Goal: Information Seeking & Learning: Learn about a topic

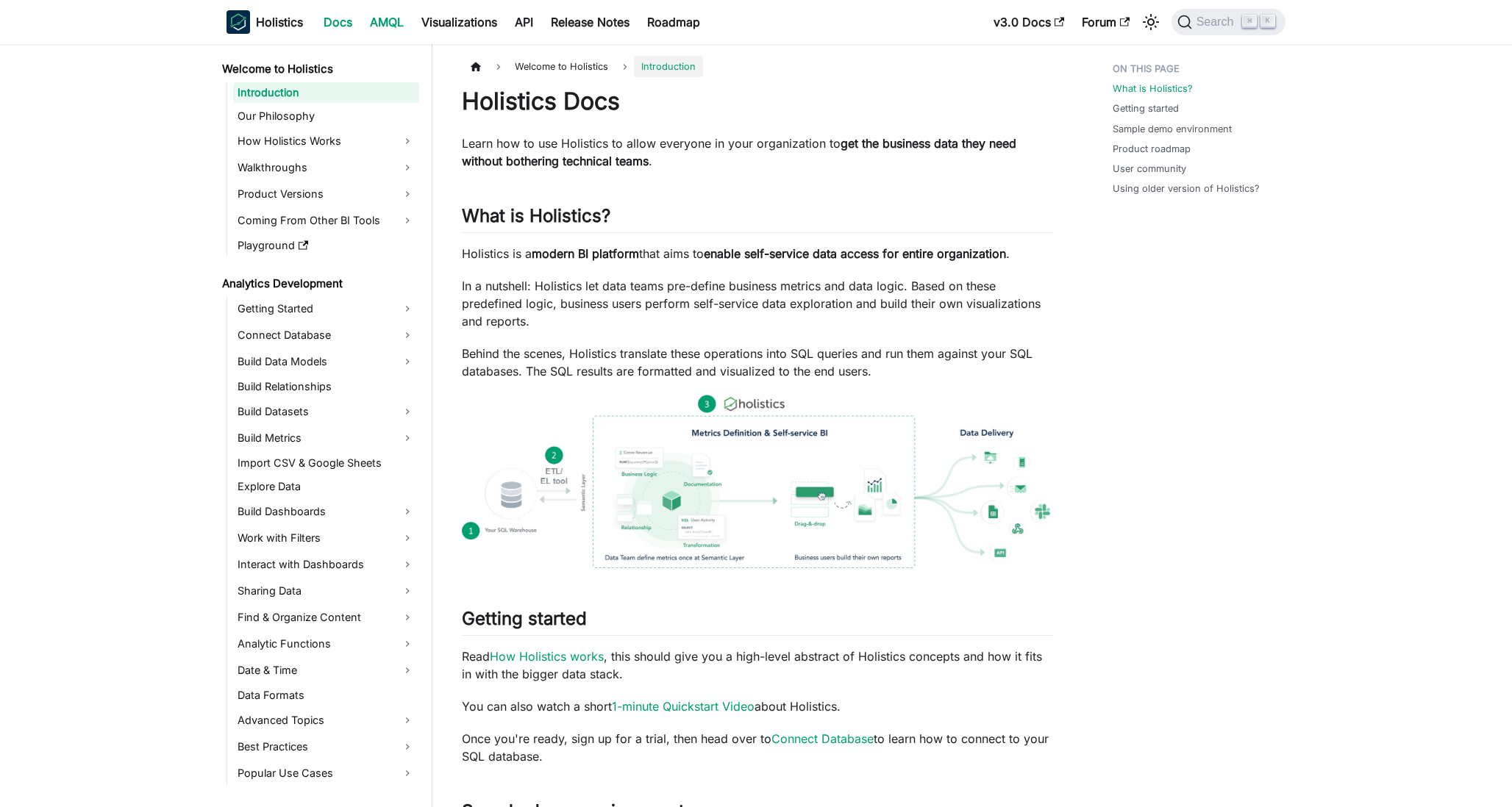
click at [389, 24] on link "AMQL" at bounding box center [386, 22] width 51 height 23
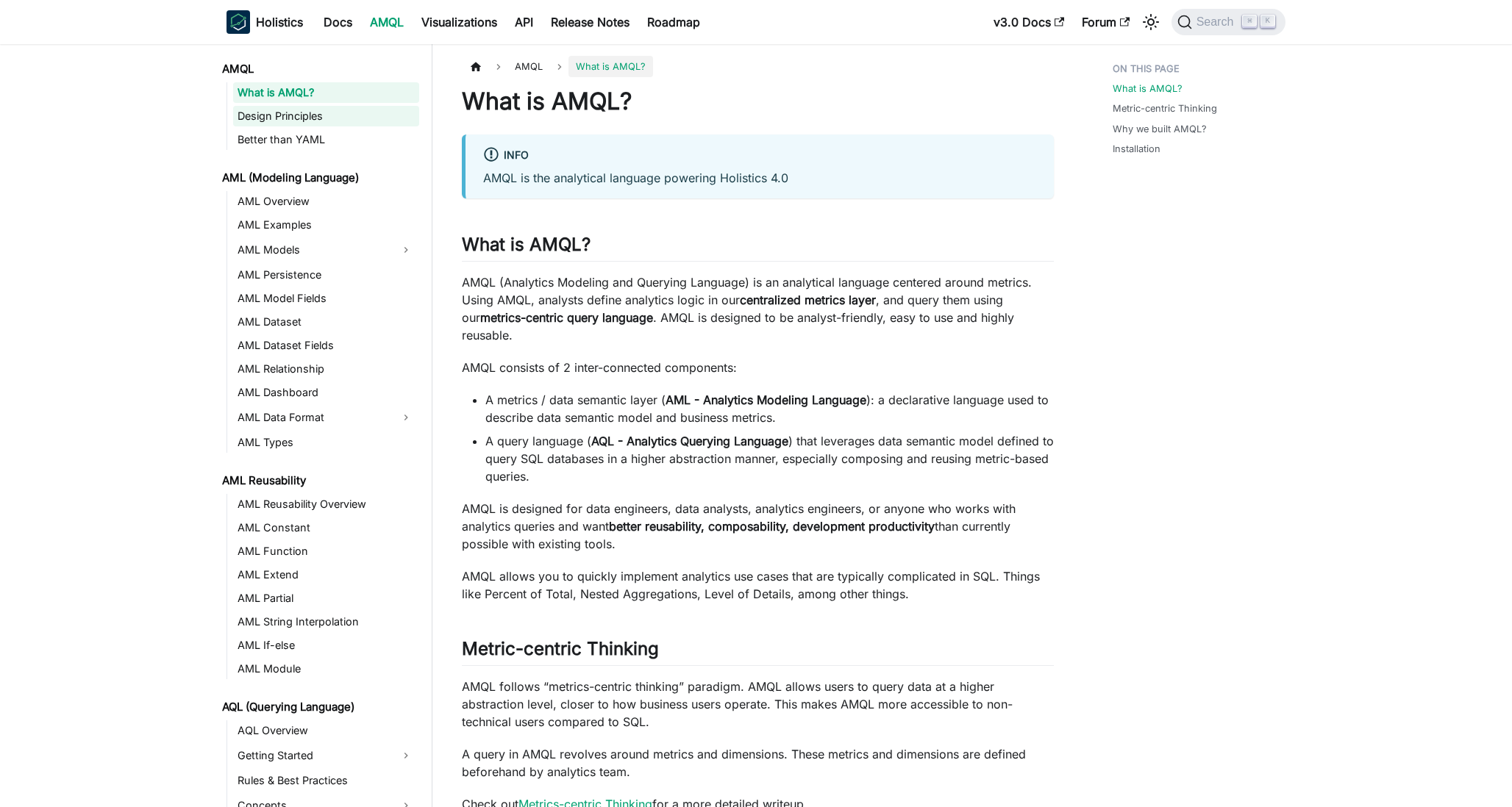
click at [359, 125] on link "Design Principles" at bounding box center [326, 116] width 186 height 21
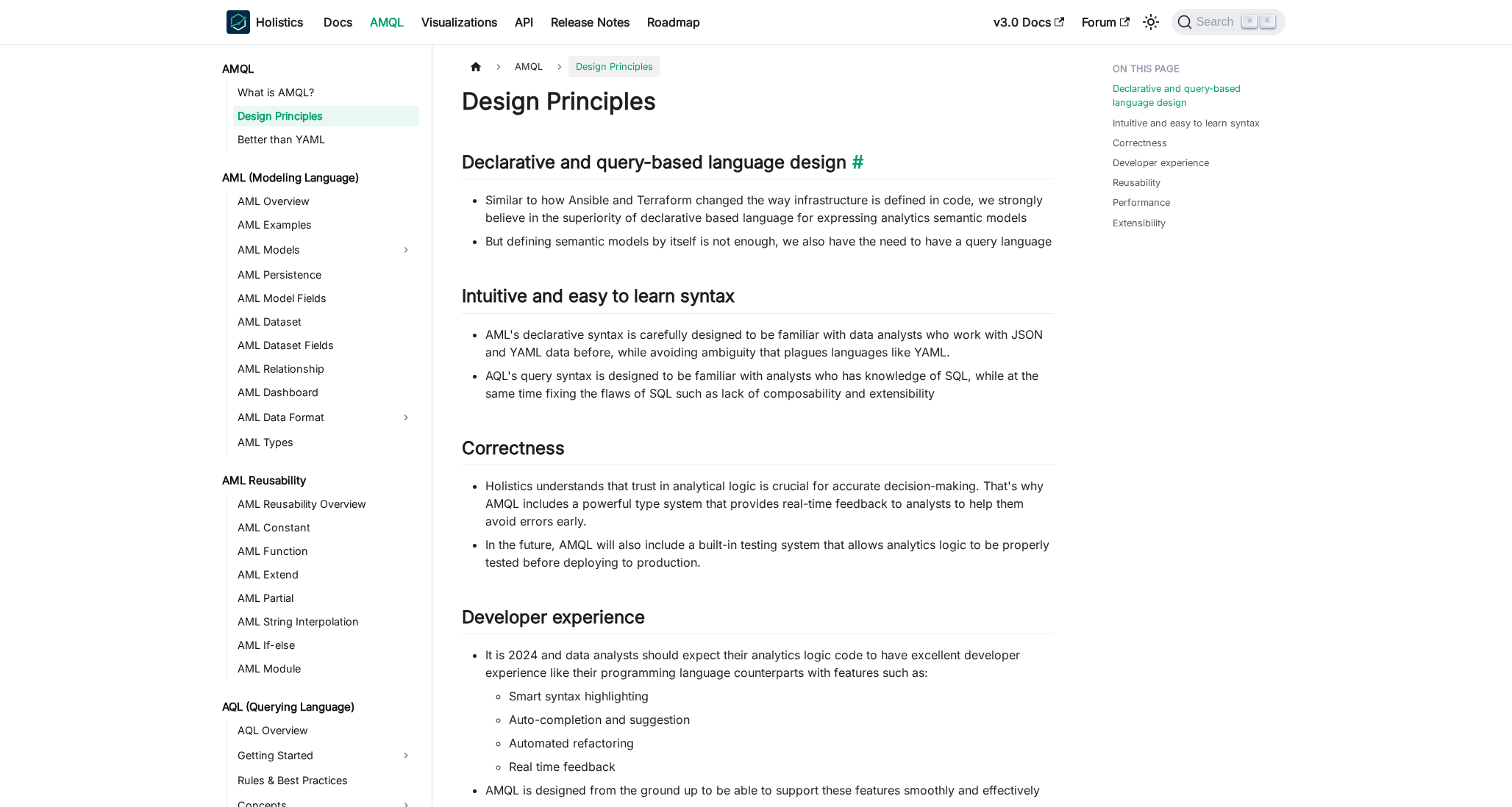
click at [481, 159] on h2 "Declarative and query-based language design ​" at bounding box center [758, 165] width 592 height 28
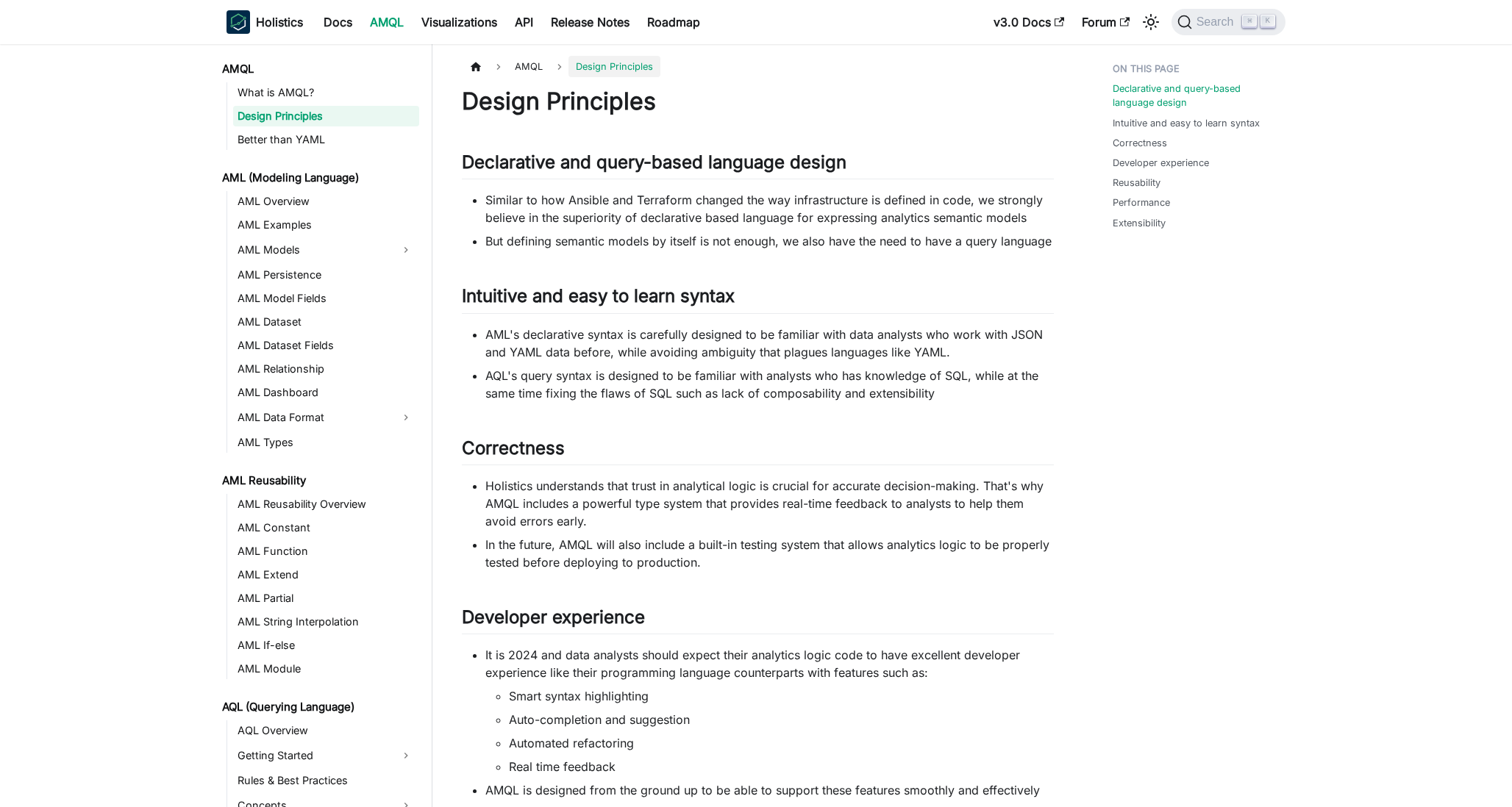
click at [498, 103] on h1 "Design Principles" at bounding box center [758, 101] width 592 height 29
drag, startPoint x: 498, startPoint y: 103, endPoint x: 506, endPoint y: 161, distance: 58.5
click at [506, 161] on div "Design Principles Declarative and query-based language design ​ Similar to how …" at bounding box center [758, 769] width 592 height 1367
click at [506, 161] on h2 "Declarative and query-based language design ​" at bounding box center [758, 165] width 592 height 28
drag, startPoint x: 506, startPoint y: 161, endPoint x: 503, endPoint y: 97, distance: 64.1
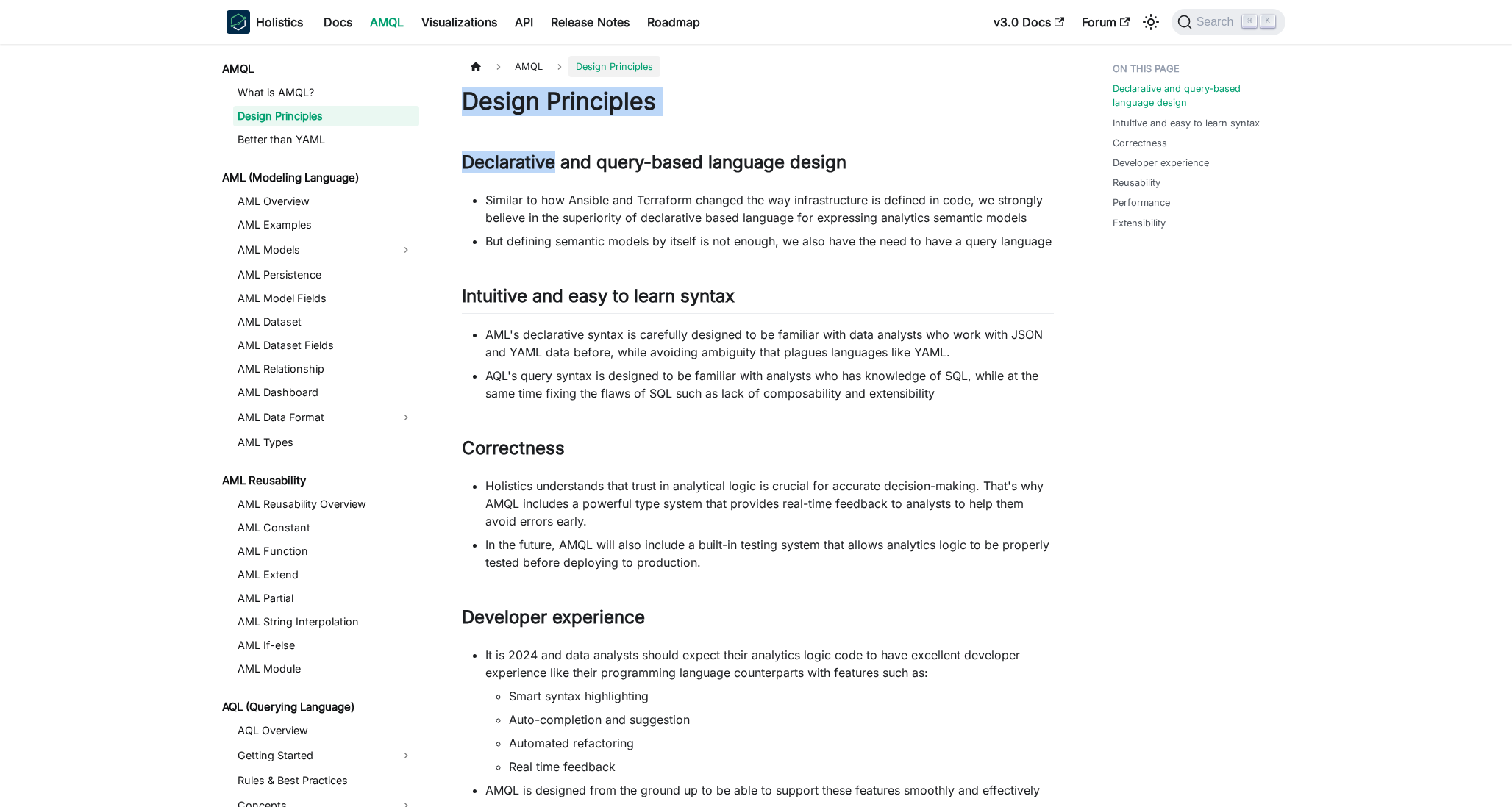
click at [503, 97] on div "Design Principles Declarative and query-based language design ​ Similar to how …" at bounding box center [758, 769] width 592 height 1367
click at [503, 97] on h1 "Design Principles" at bounding box center [758, 101] width 592 height 29
drag, startPoint x: 503, startPoint y: 97, endPoint x: 542, endPoint y: 154, distance: 69.1
click at [542, 154] on div "Design Principles Declarative and query-based language design ​ Similar to how …" at bounding box center [758, 769] width 592 height 1367
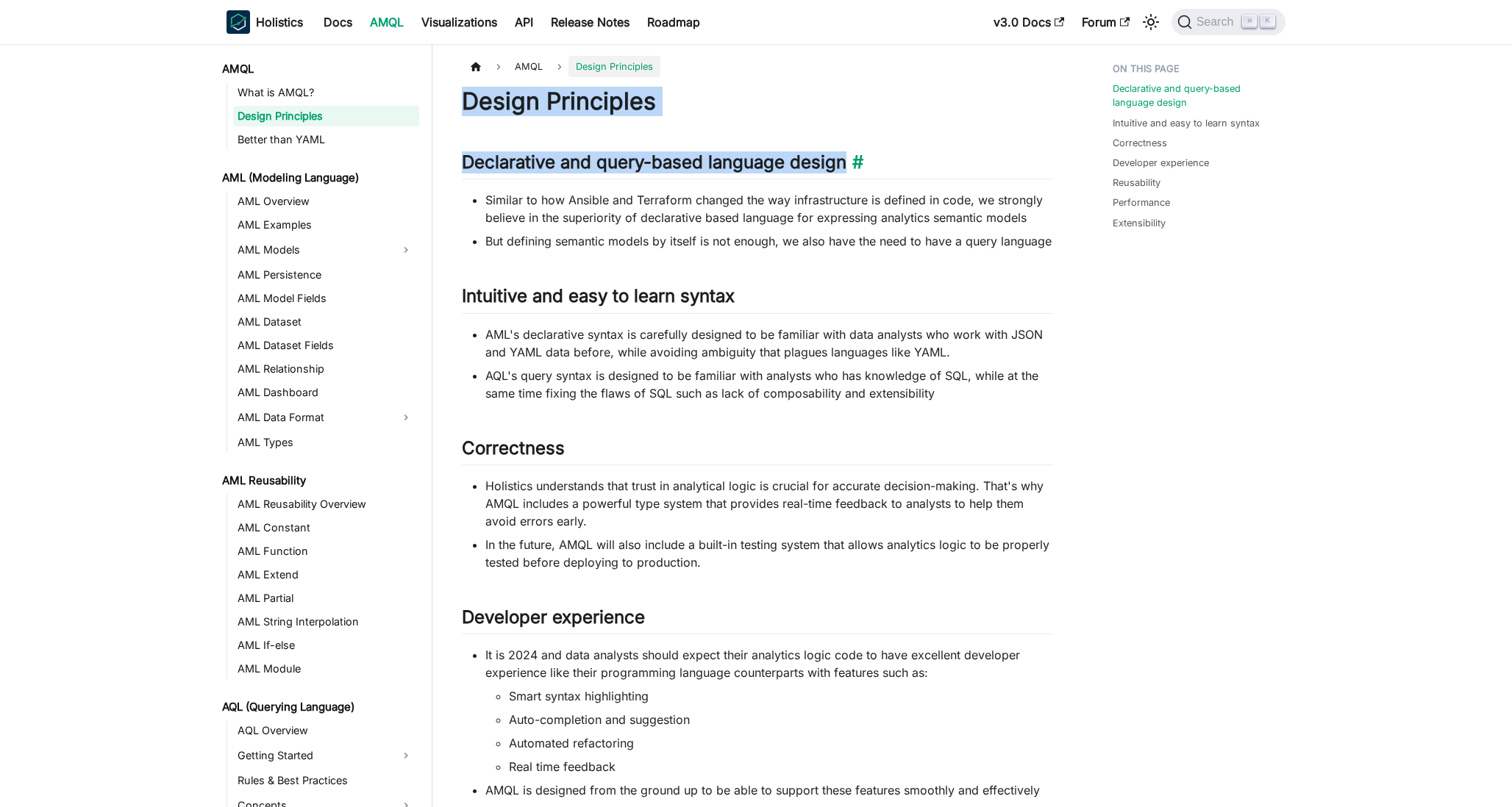
click at [542, 154] on h2 "Declarative and query-based language design ​" at bounding box center [758, 165] width 592 height 28
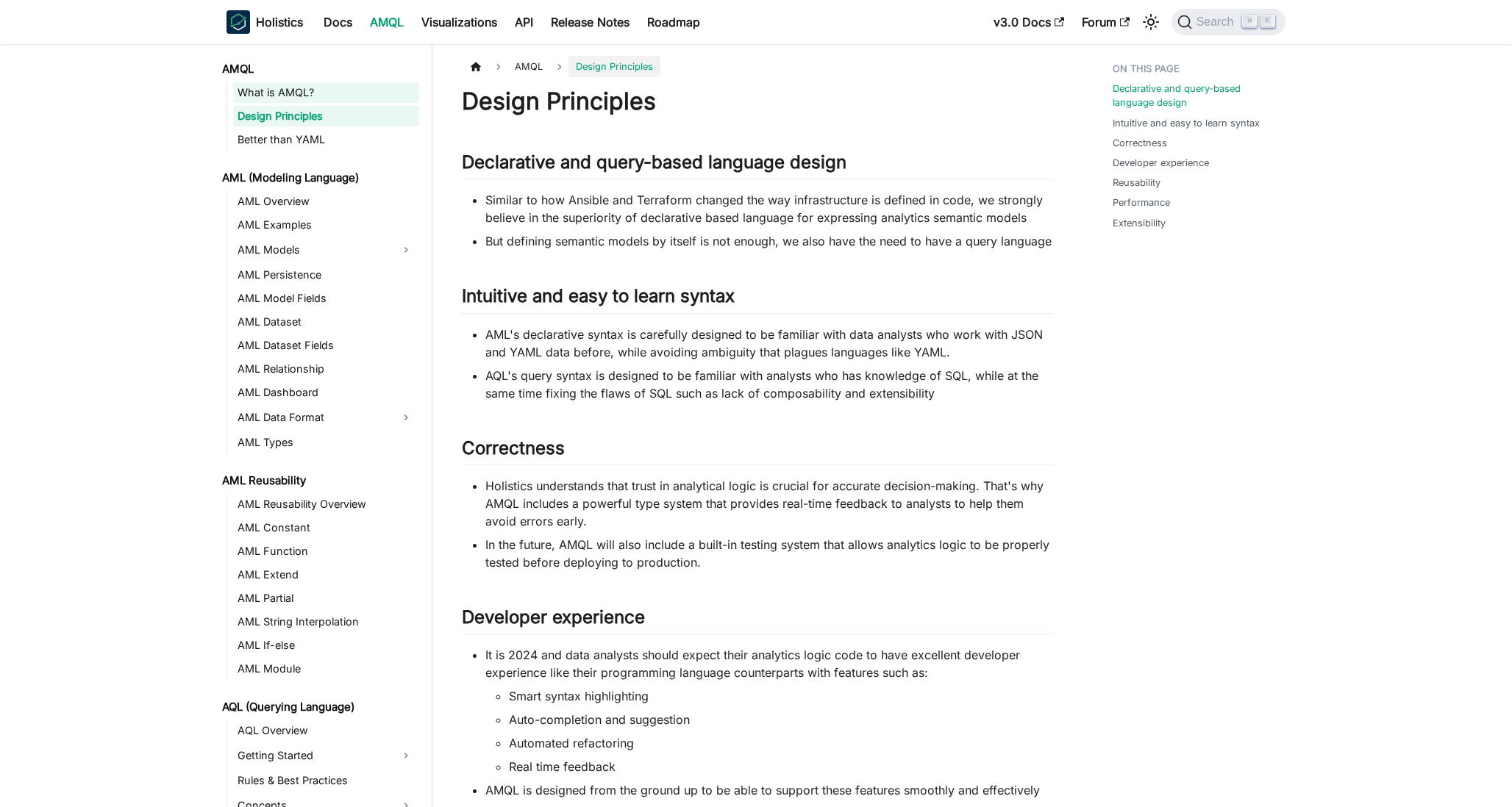
click at [393, 91] on link "What is AMQL?" at bounding box center [326, 92] width 186 height 21
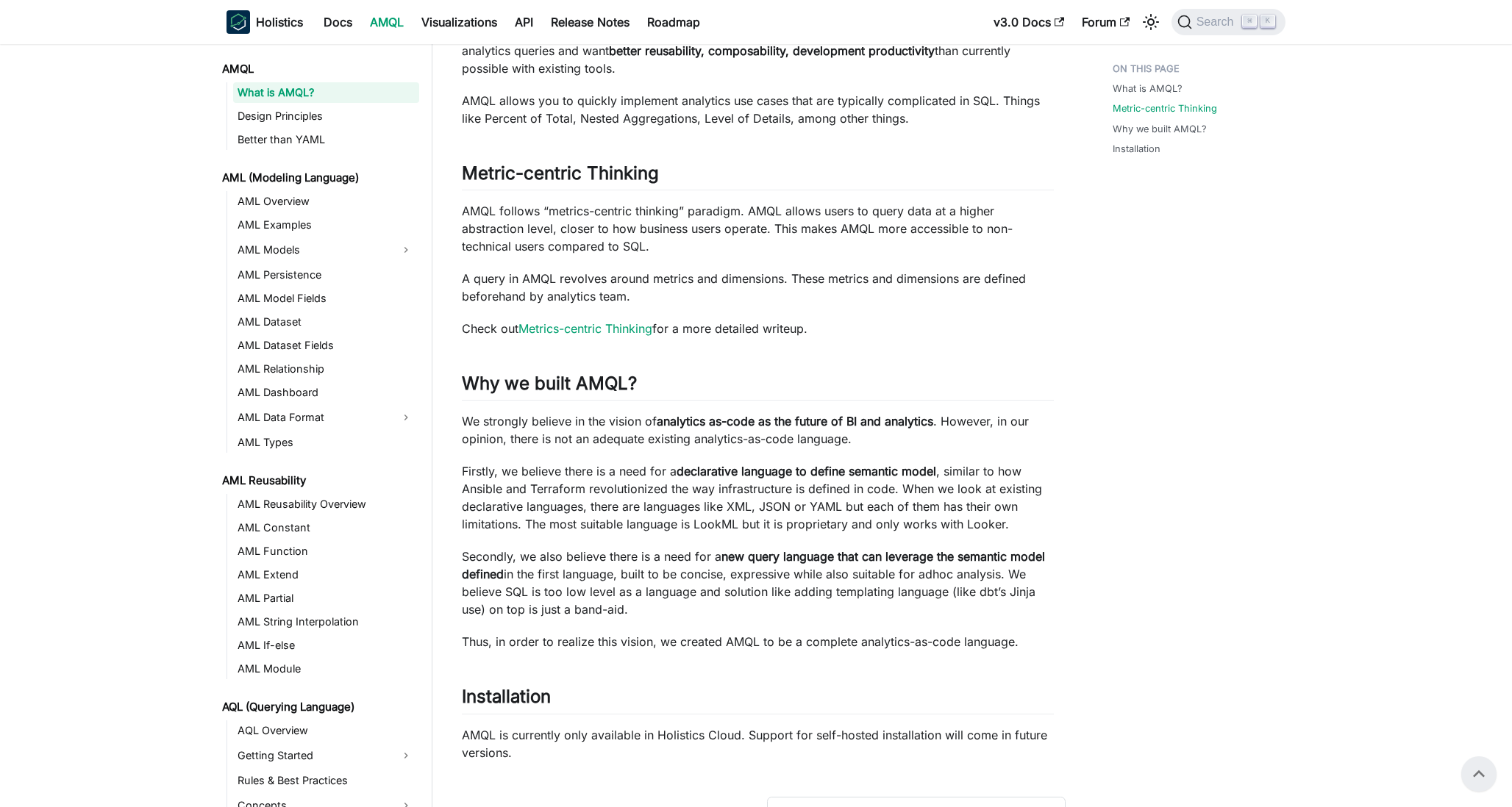
scroll to position [461, 0]
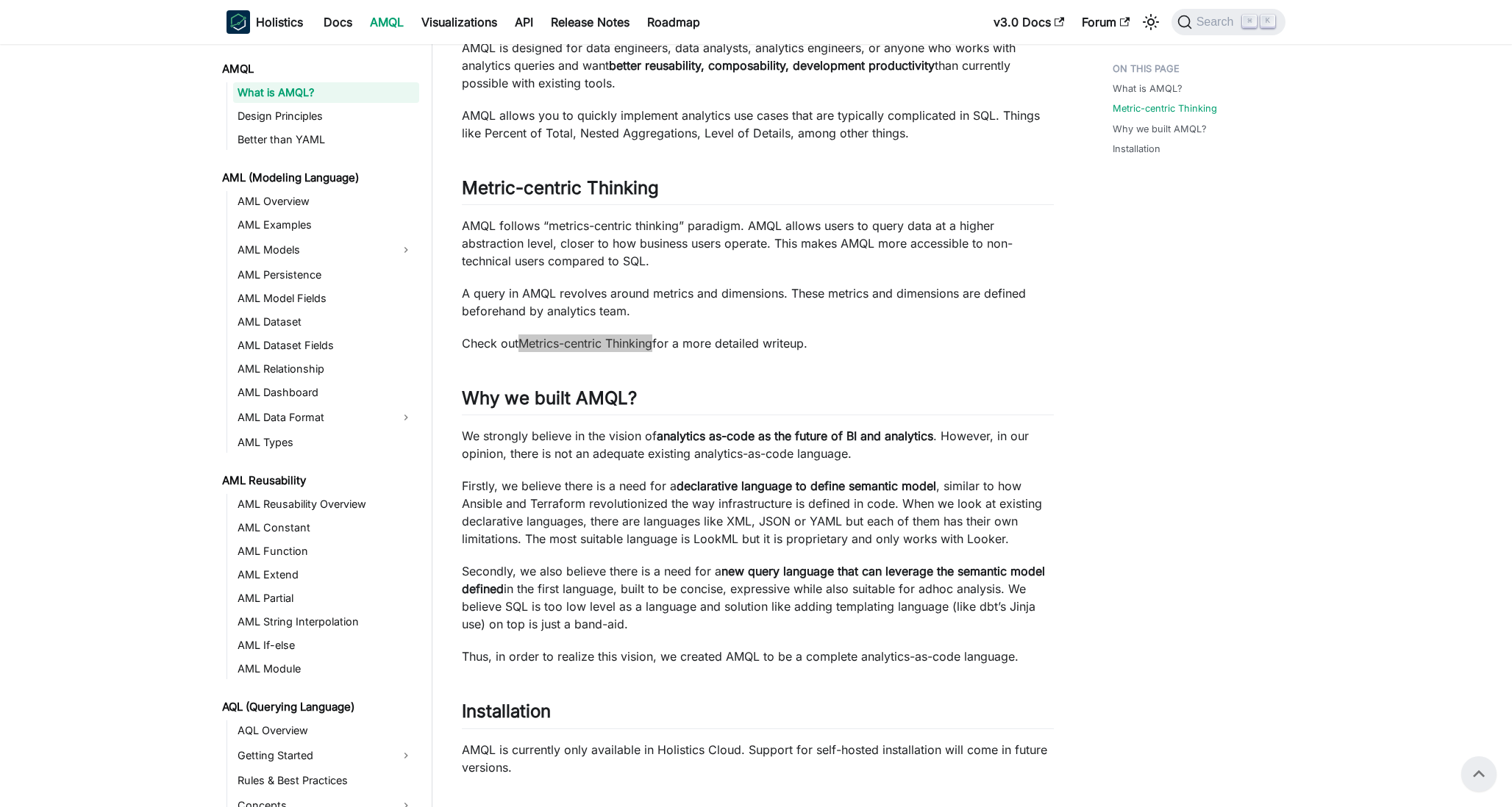
drag, startPoint x: 583, startPoint y: 326, endPoint x: 1274, endPoint y: 1, distance: 763.6
click at [0, 0] on div "Skip to main content Holistics Docs AMQL Visualizations API Release Notes Roadm…" at bounding box center [756, 267] width 1512 height 1456
